Goal: Information Seeking & Learning: Find contact information

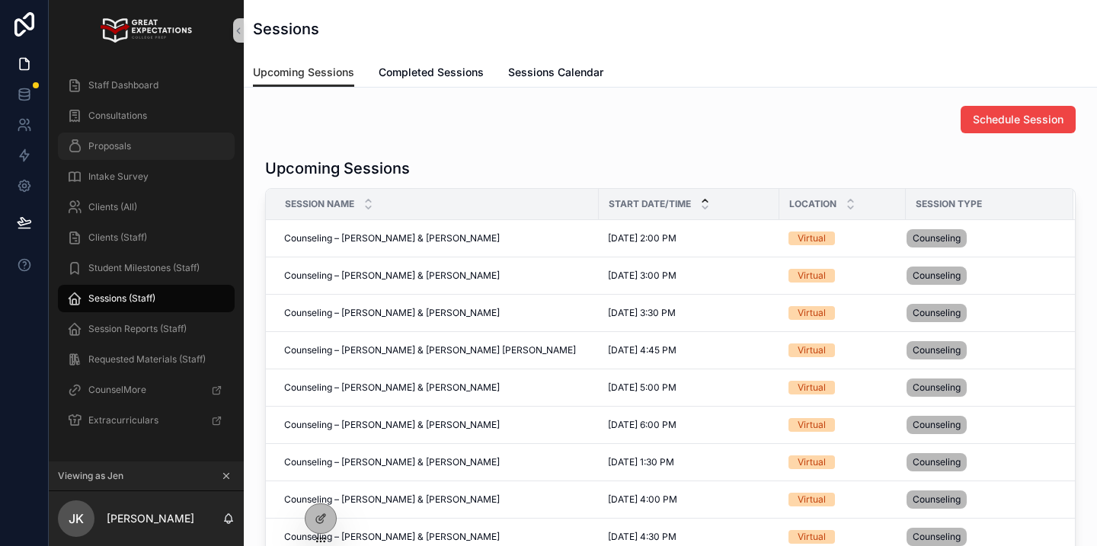
click at [144, 142] on div "Proposals" at bounding box center [146, 146] width 158 height 24
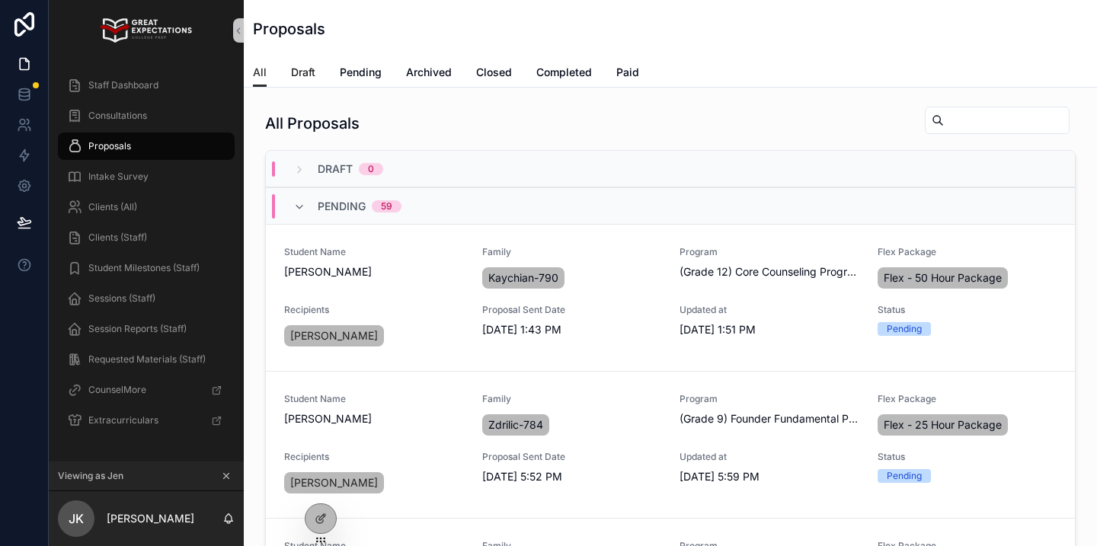
click at [304, 68] on span "Draft" at bounding box center [303, 72] width 24 height 15
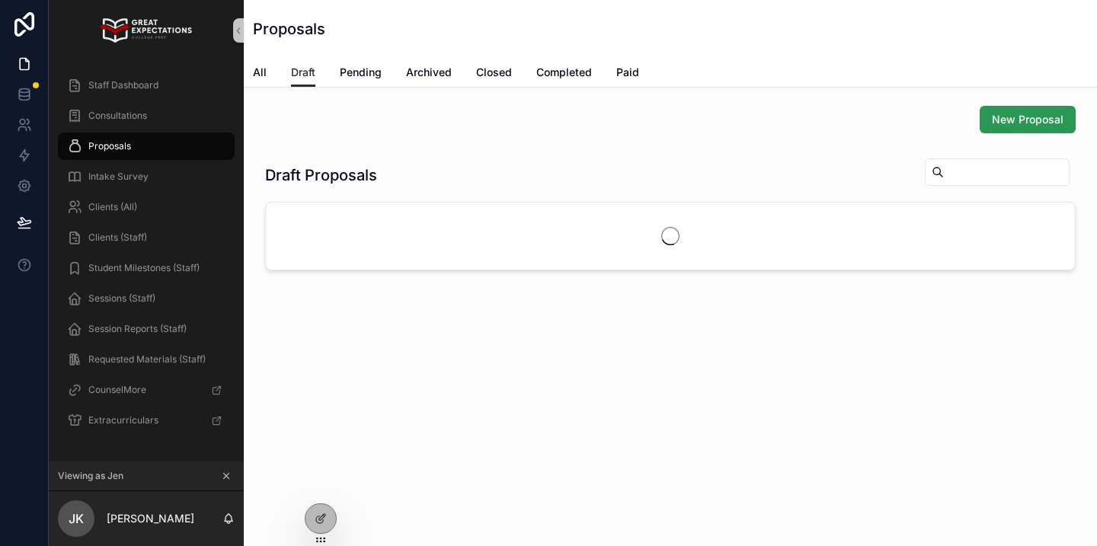
click at [1018, 110] on button "New Proposal" at bounding box center [1028, 119] width 96 height 27
click at [158, 216] on div "Clients (All)" at bounding box center [146, 207] width 158 height 24
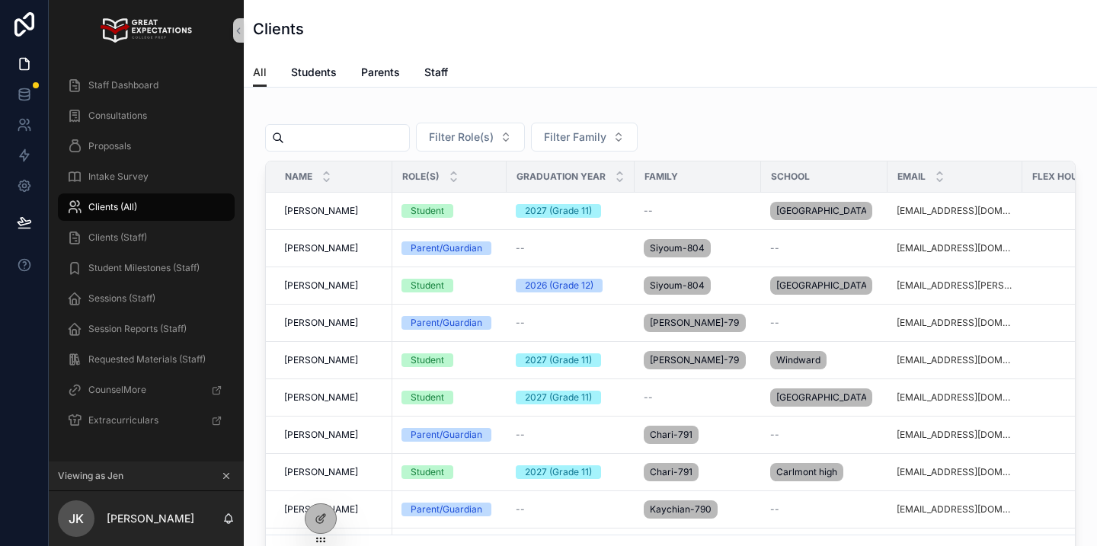
click at [333, 155] on div "Filter Role(s) Filter Family Name Role(s) Graduation Year Family School Email F…" at bounding box center [670, 339] width 811 height 466
click at [341, 142] on input "scrollable content" at bounding box center [346, 137] width 125 height 21
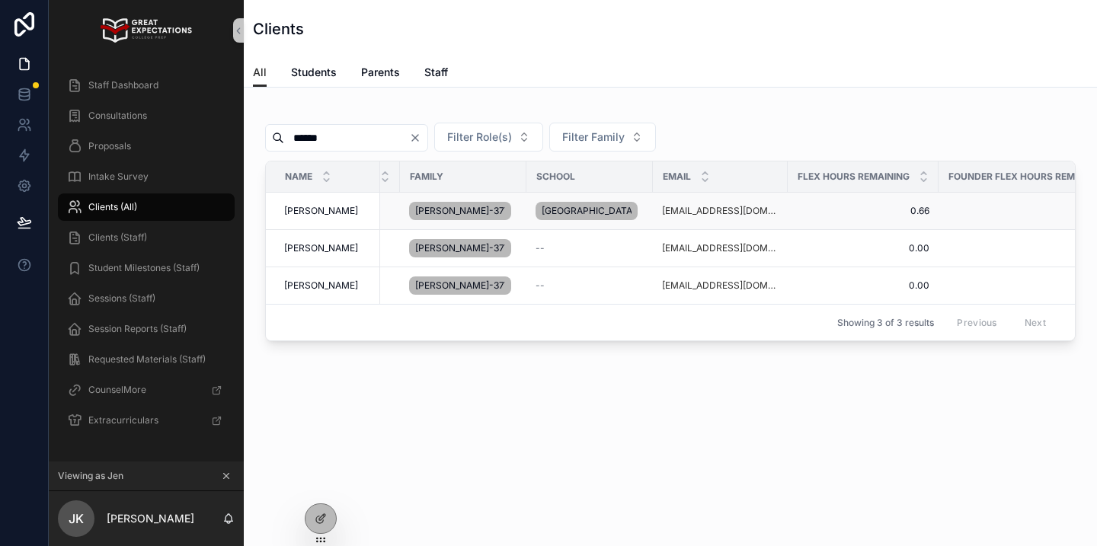
scroll to position [0, 375]
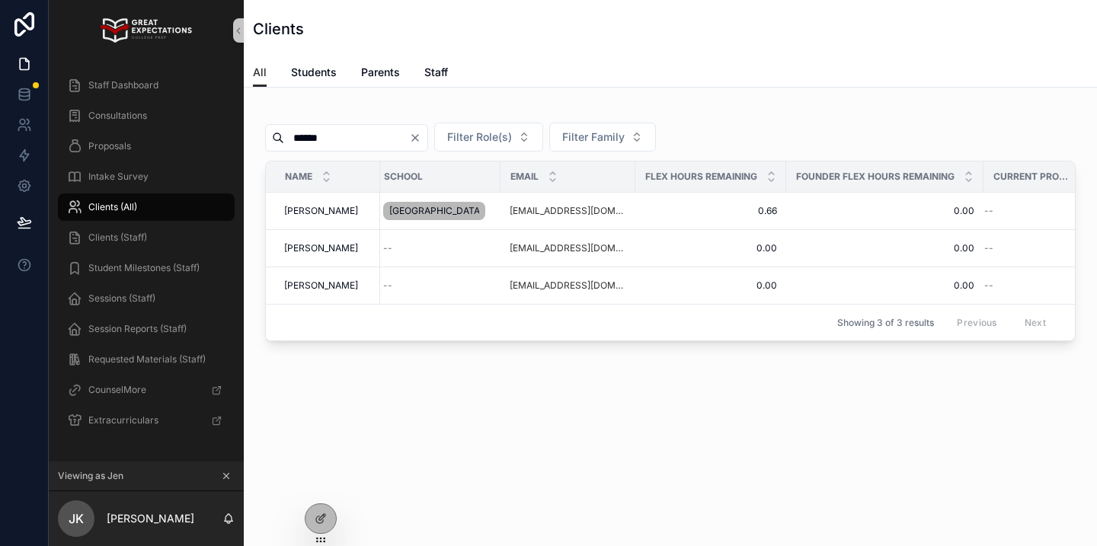
type input "******"
click at [183, 120] on div "Consultations" at bounding box center [146, 116] width 158 height 24
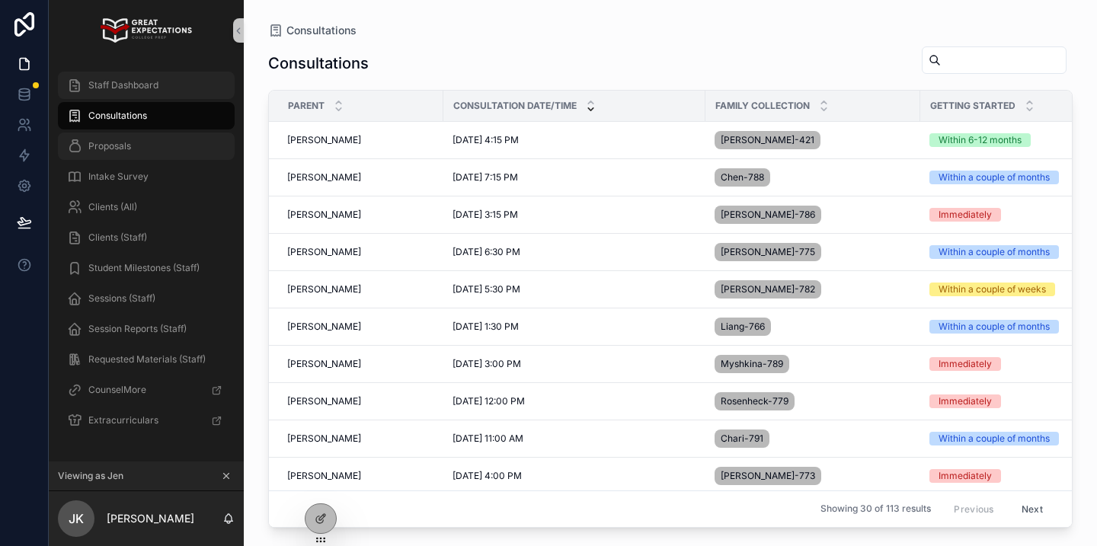
drag, startPoint x: 130, startPoint y: 145, endPoint x: 215, endPoint y: 94, distance: 99.5
click at [172, 149] on div "Proposals" at bounding box center [146, 146] width 158 height 24
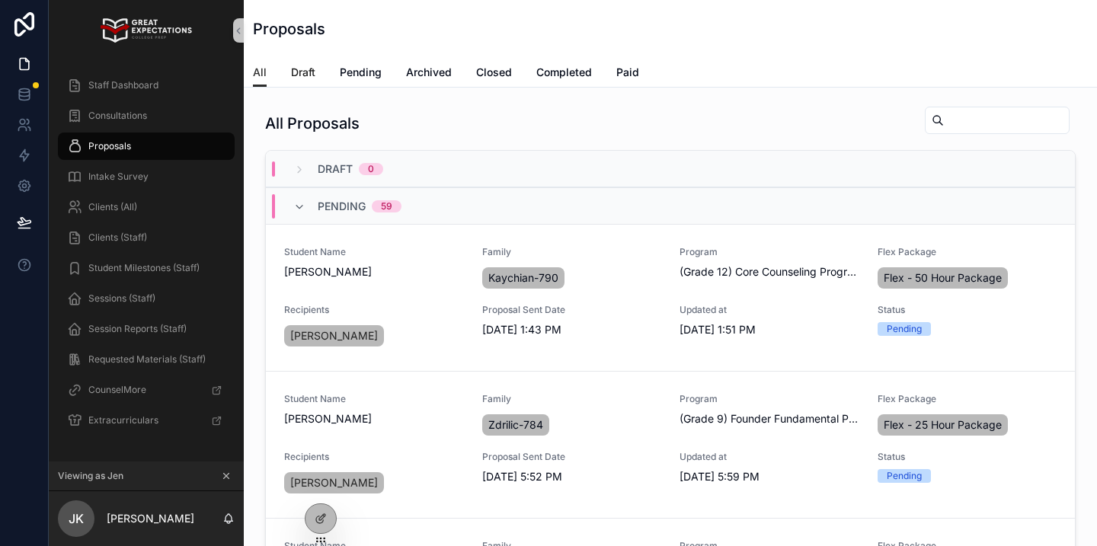
click at [306, 75] on span "Draft" at bounding box center [303, 72] width 24 height 15
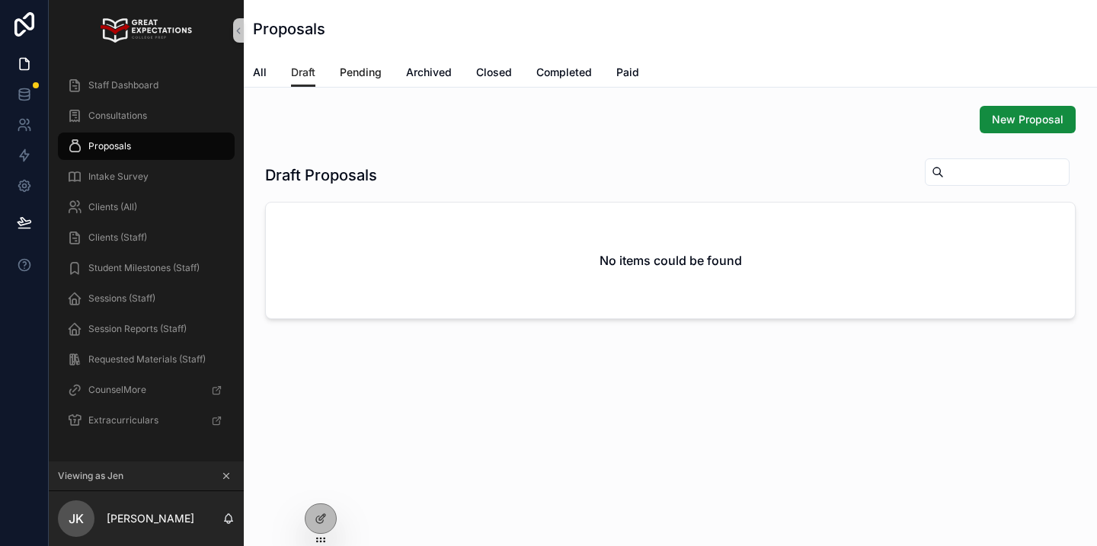
click at [370, 73] on span "Pending" at bounding box center [361, 72] width 42 height 15
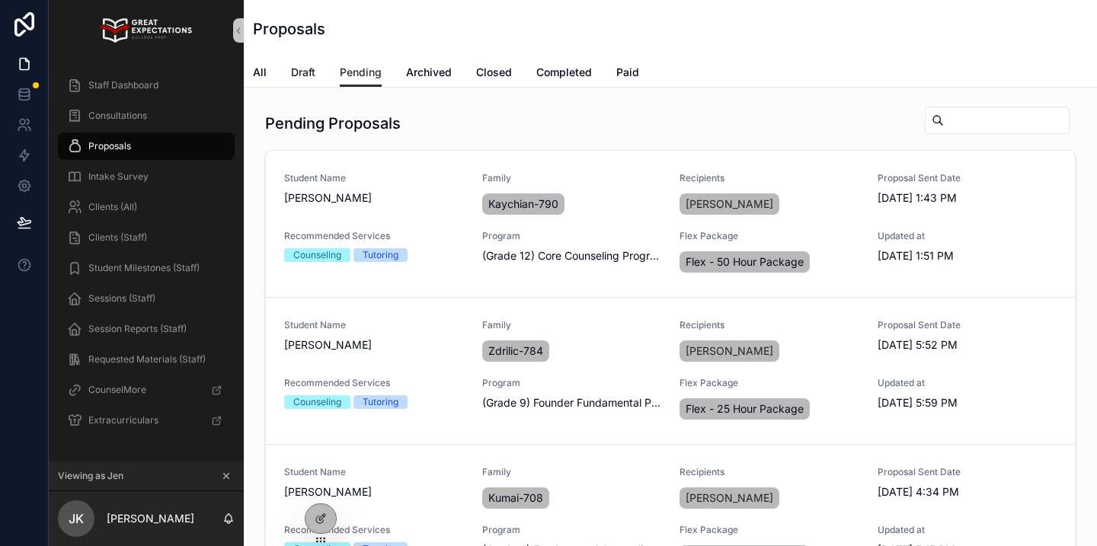
click at [297, 81] on link "Draft" at bounding box center [303, 74] width 24 height 30
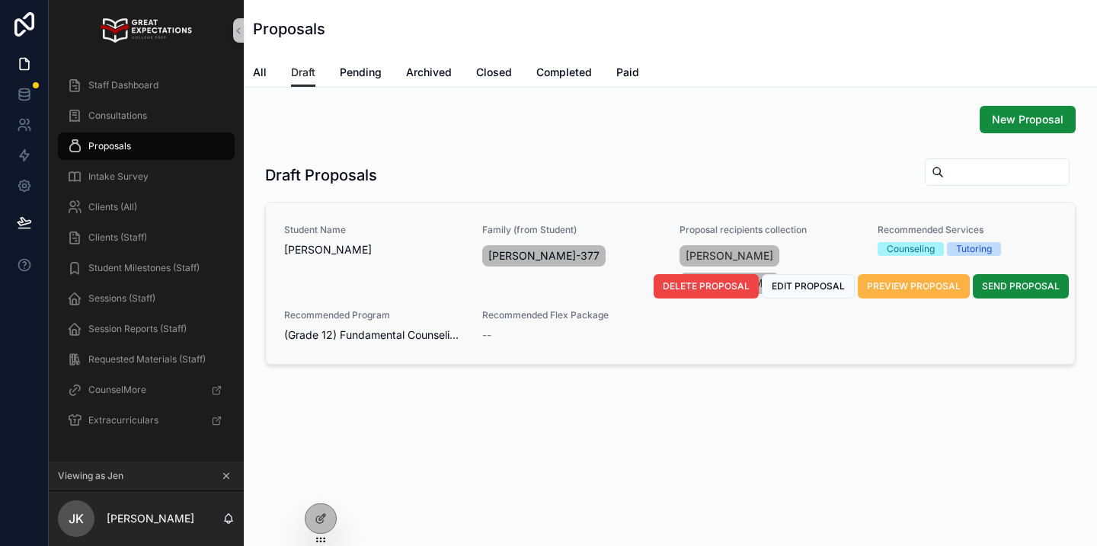
click at [895, 292] on span "PREVIEW PROPOSAL" at bounding box center [914, 286] width 94 height 12
click at [803, 280] on span "EDIT PROPOSAL" at bounding box center [808, 286] width 73 height 12
click at [115, 214] on div "Clients (All)" at bounding box center [146, 207] width 158 height 24
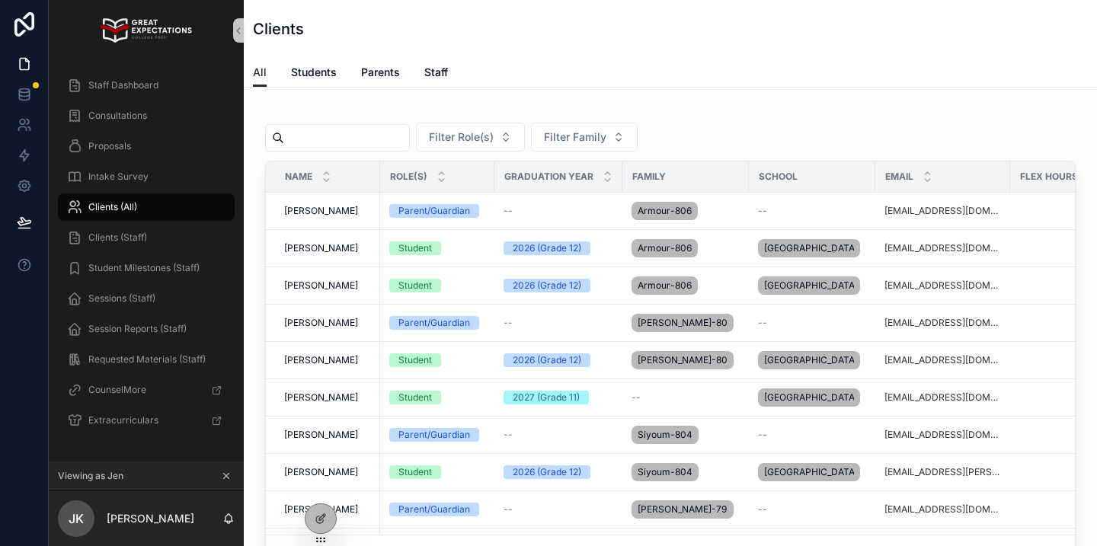
click at [333, 149] on div "scrollable content" at bounding box center [337, 137] width 145 height 27
click at [341, 143] on input "scrollable content" at bounding box center [346, 137] width 125 height 21
type input "*"
type input "******"
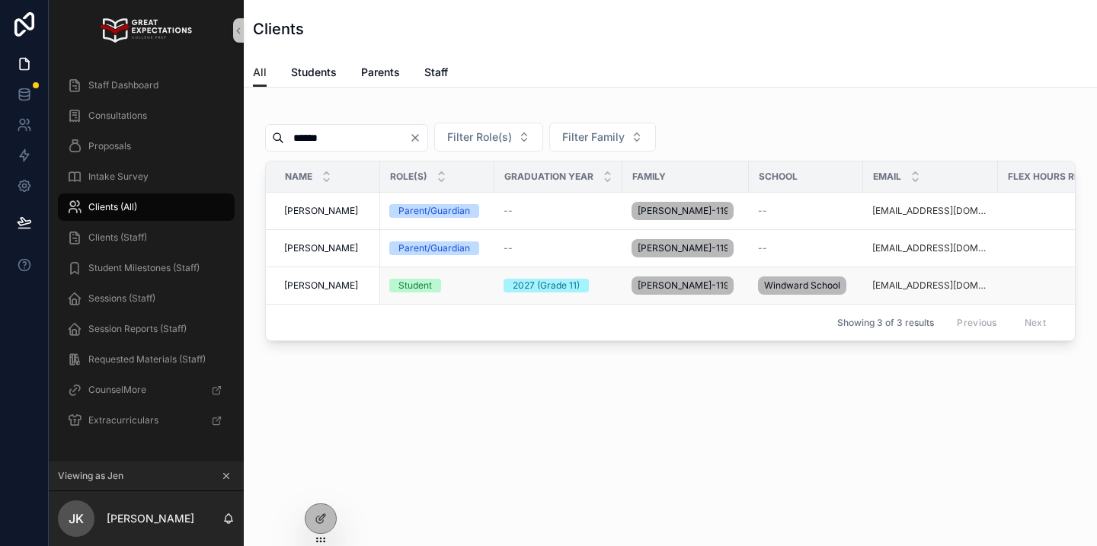
scroll to position [0, 1]
click at [307, 254] on span "[PERSON_NAME]" at bounding box center [321, 248] width 74 height 12
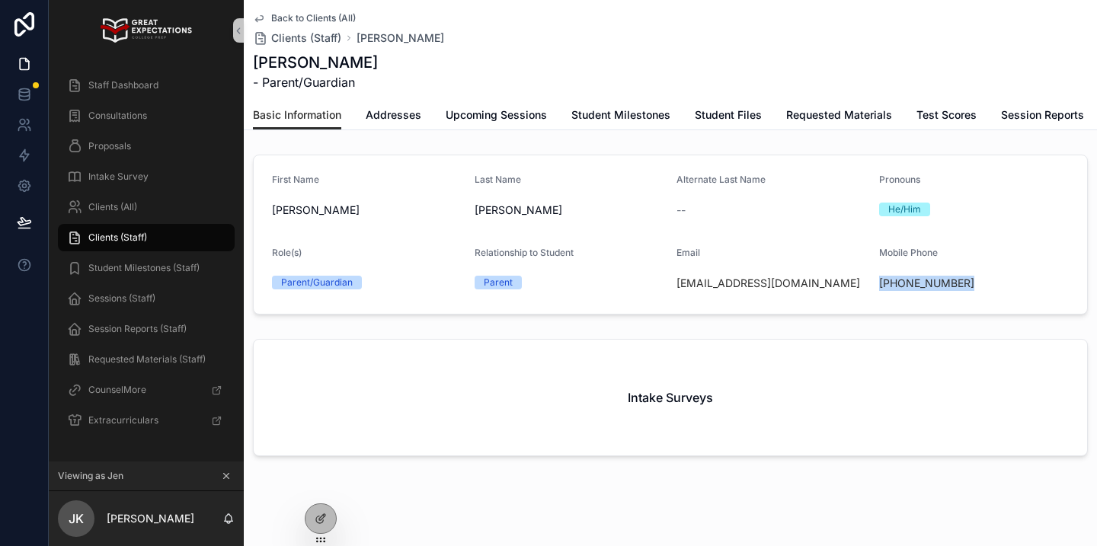
drag, startPoint x: 964, startPoint y: 278, endPoint x: 876, endPoint y: 285, distance: 87.9
click at [876, 285] on form "First Name [PERSON_NAME] Last Name [PERSON_NAME] Alternate Last Name -- Pronoun…" at bounding box center [671, 234] width 834 height 158
copy link "[PHONE_NUMBER]"
click at [146, 200] on div "Clients (All)" at bounding box center [146, 207] width 158 height 24
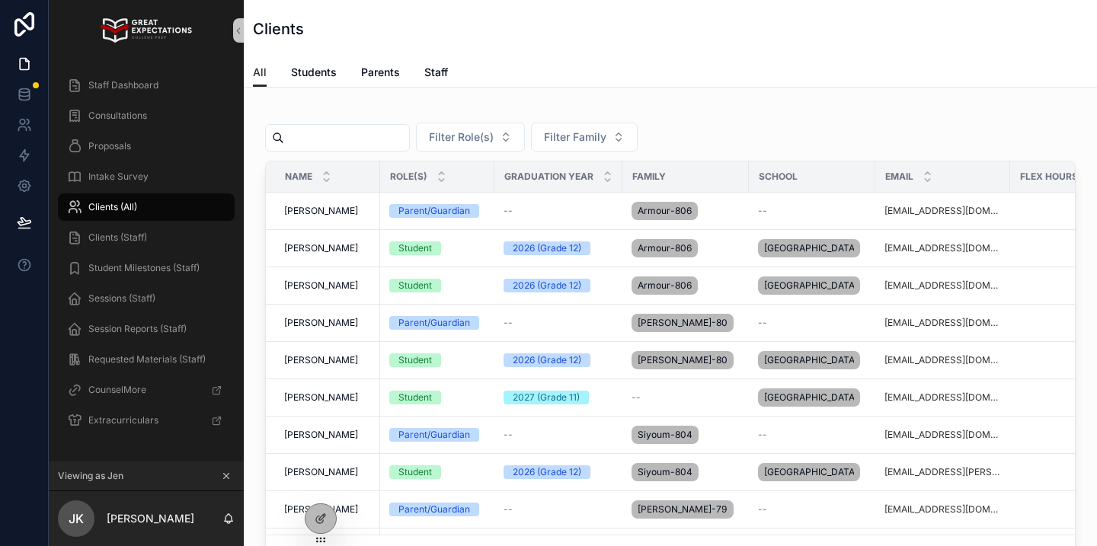
click at [361, 139] on input "scrollable content" at bounding box center [346, 137] width 125 height 21
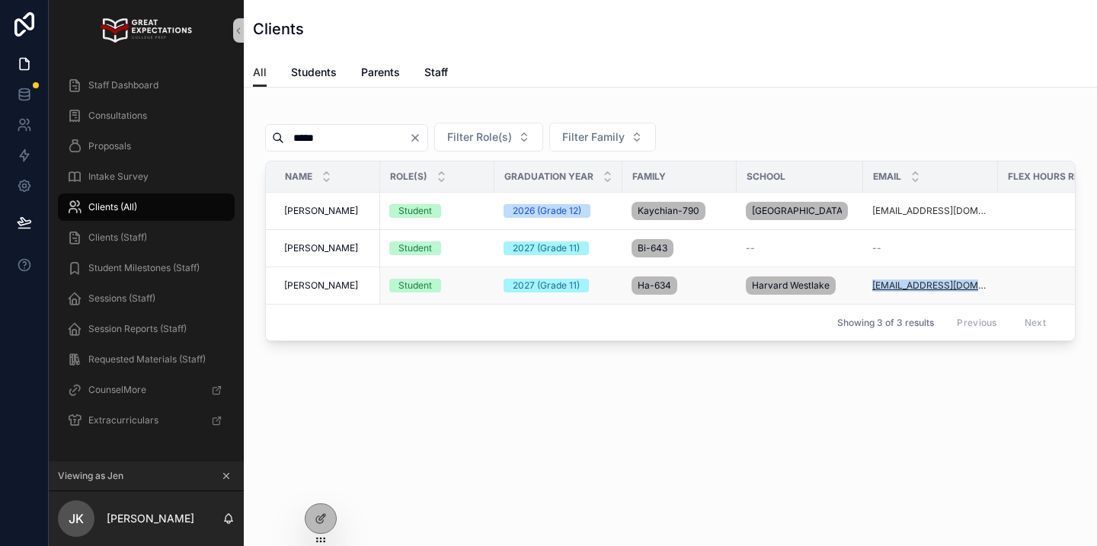
drag, startPoint x: 966, startPoint y: 299, endPoint x: 860, endPoint y: 302, distance: 106.0
click at [860, 302] on tr "[PERSON_NAME] [PERSON_NAME] Student 2027 (Grade 11) Ha-634 Harvard Westlake [EM…" at bounding box center [864, 285] width 1196 height 37
click at [294, 134] on input "*****" at bounding box center [346, 137] width 125 height 21
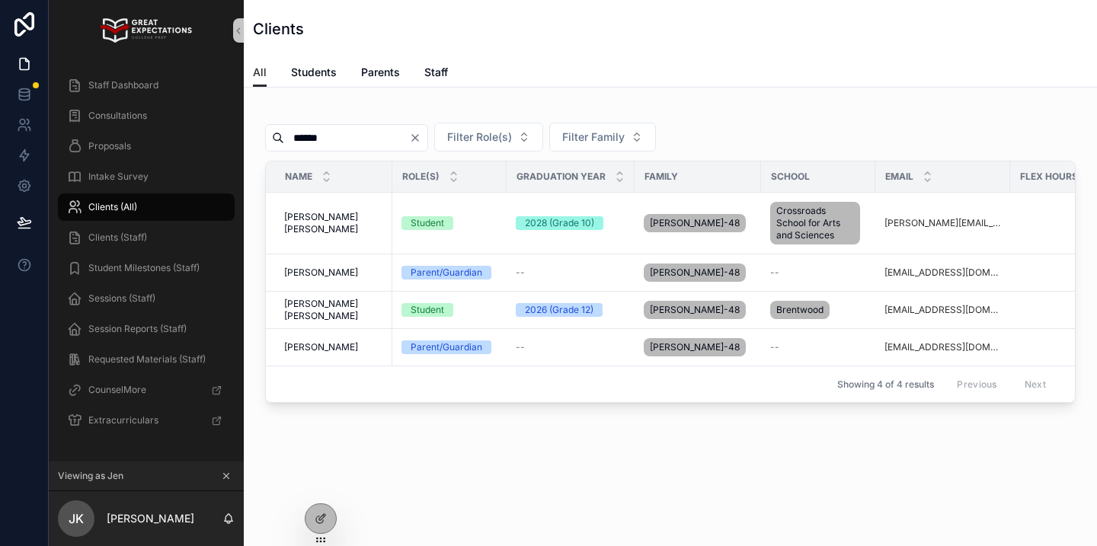
type input "******"
click at [335, 309] on span "[PERSON_NAME] [PERSON_NAME]" at bounding box center [333, 310] width 99 height 24
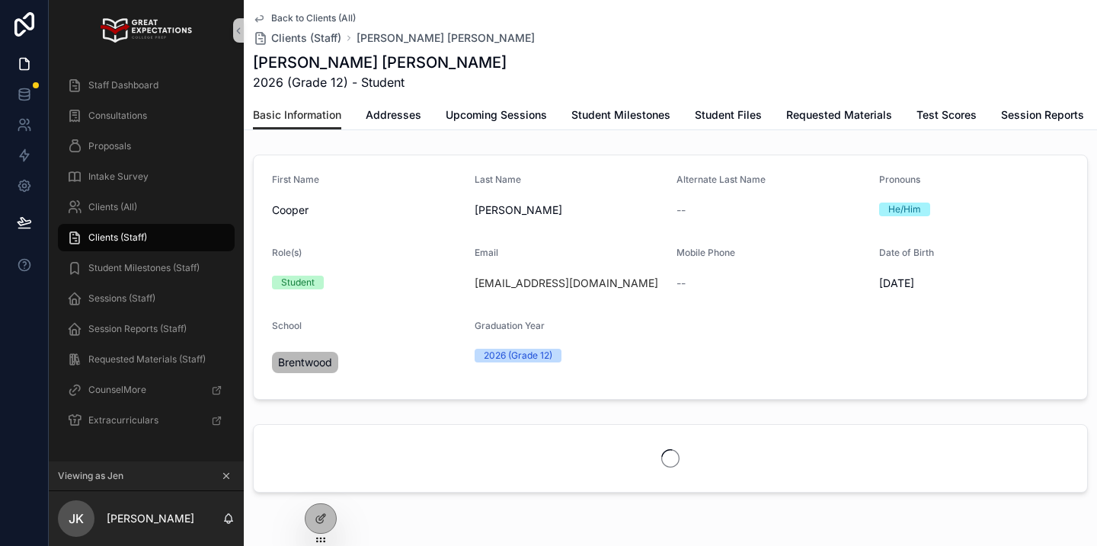
click at [484, 114] on span "Upcoming Sessions" at bounding box center [496, 114] width 101 height 15
